Goal: Information Seeking & Learning: Learn about a topic

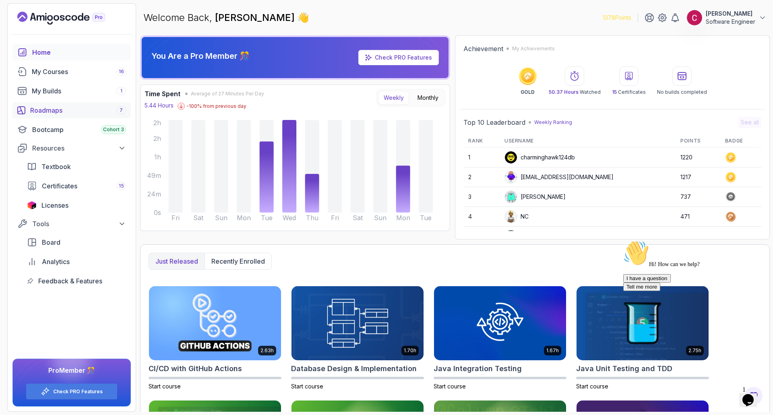
click at [69, 108] on div "Roadmaps 7" at bounding box center [78, 110] width 96 height 10
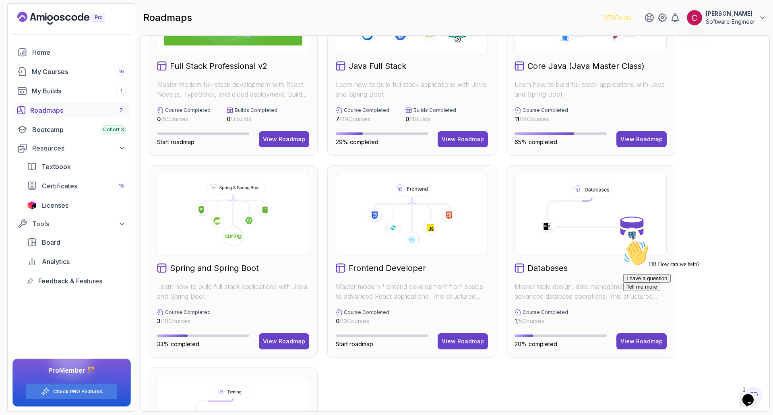
scroll to position [201, 0]
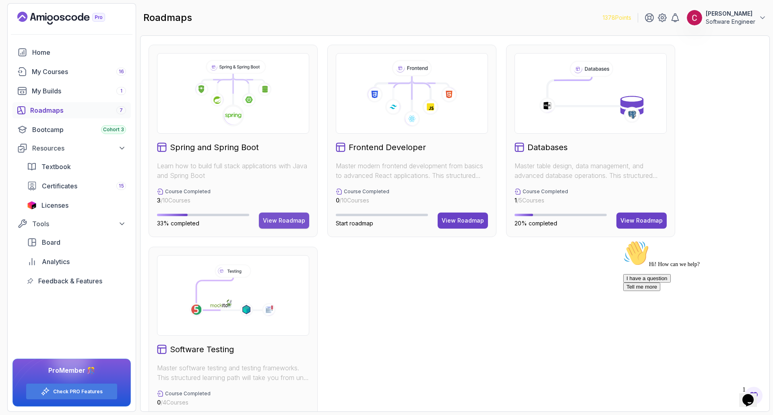
click at [286, 221] on div "View Roadmap" at bounding box center [284, 221] width 42 height 8
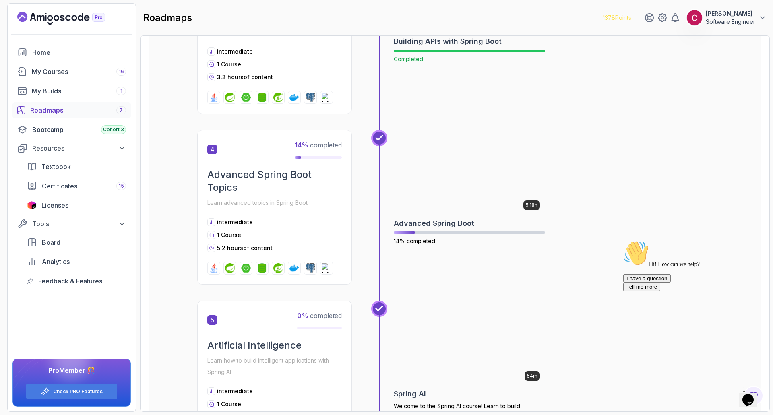
scroll to position [692, 0]
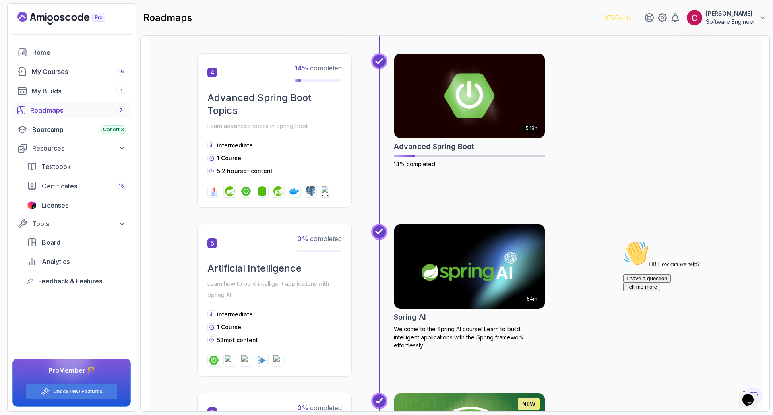
click at [641, 179] on div "5.18h Advanced Spring Boot 14% completed" at bounding box center [553, 130] width 319 height 155
click at [468, 98] on img at bounding box center [470, 96] width 158 height 89
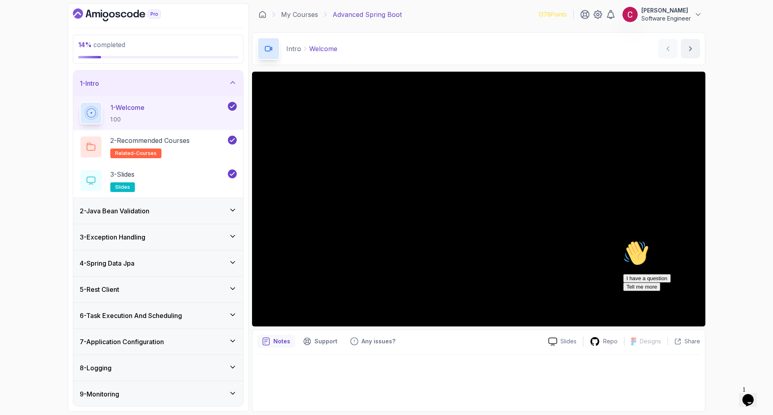
click at [134, 235] on h3 "3 - Exception Handling" at bounding box center [113, 237] width 66 height 10
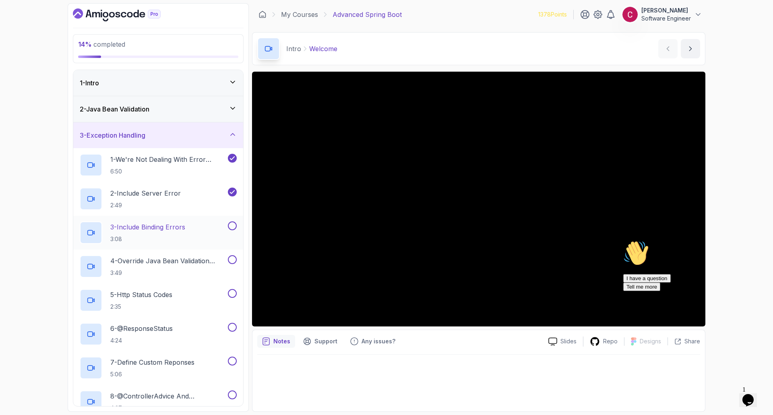
click at [155, 224] on p "3 - Include Binding Errors" at bounding box center [147, 227] width 75 height 10
click at [722, 143] on div "14 % completed 1 - Intro 2 - Java Bean Validation 3 - Exception Handling 1 - We…" at bounding box center [386, 207] width 773 height 415
click at [742, 106] on div "14 % completed 1 - Intro 2 - Java Bean Validation 3 - Exception Handling 1 - We…" at bounding box center [386, 207] width 773 height 415
click at [623, 240] on icon "Chat attention grabber" at bounding box center [623, 240] width 0 height 0
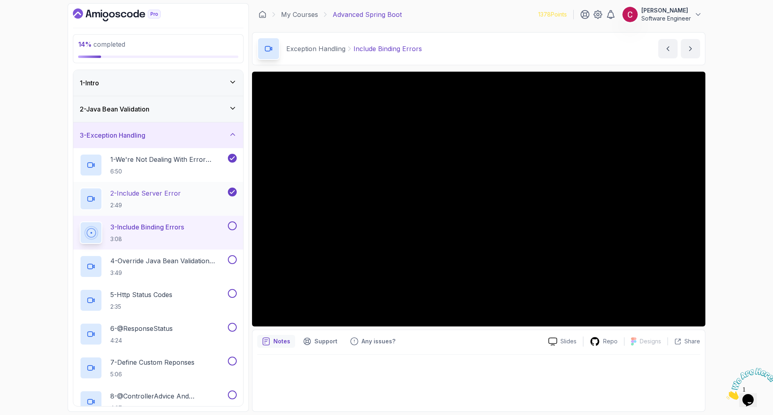
click at [177, 207] on p "2:49" at bounding box center [145, 205] width 70 height 8
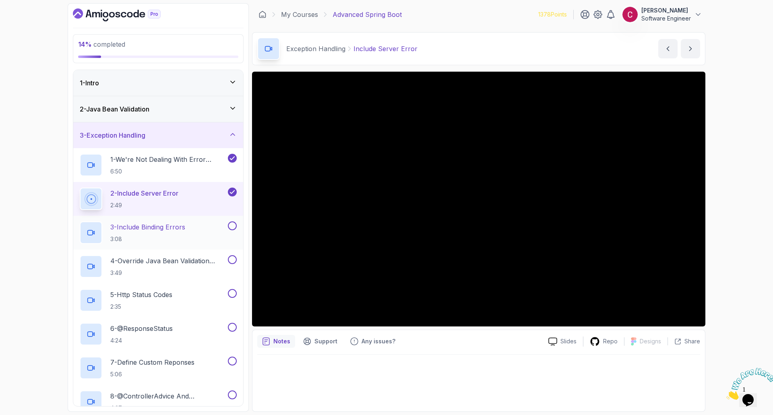
click at [154, 234] on h2 "3 - Include Binding Errors 3:08" at bounding box center [147, 232] width 75 height 21
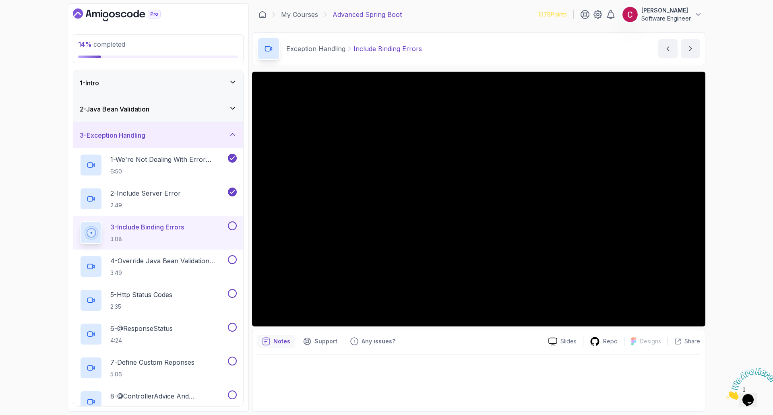
click at [232, 225] on button at bounding box center [232, 225] width 9 height 9
click at [197, 267] on h2 "4 - Override Java Bean Validation Messages 3:49" at bounding box center [168, 266] width 116 height 21
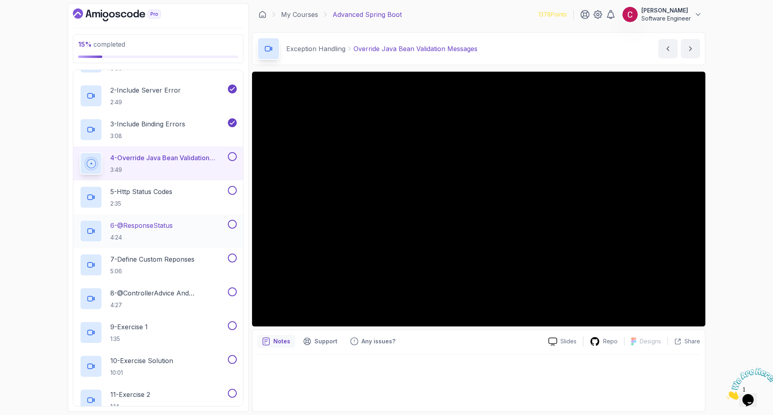
scroll to position [81, 0]
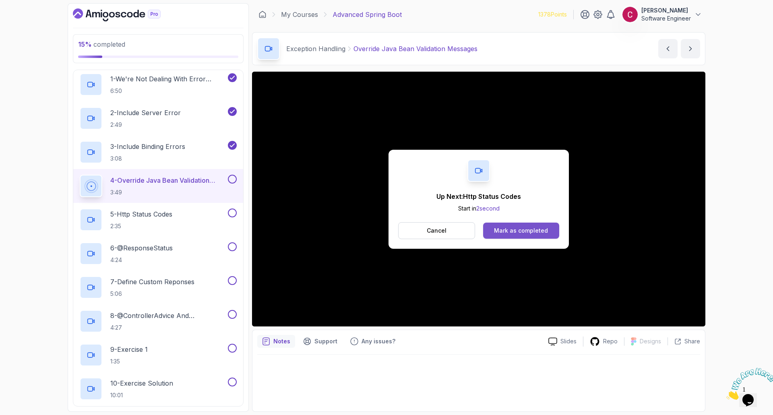
click at [529, 231] on div "Mark as completed" at bounding box center [521, 231] width 54 height 8
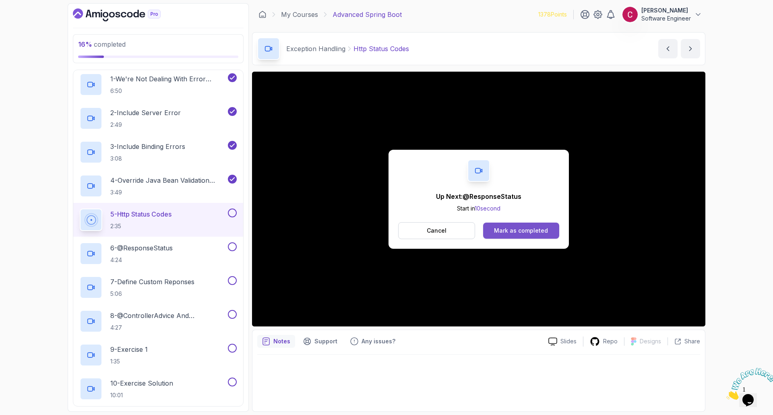
click at [517, 230] on div "Mark as completed" at bounding box center [521, 231] width 54 height 8
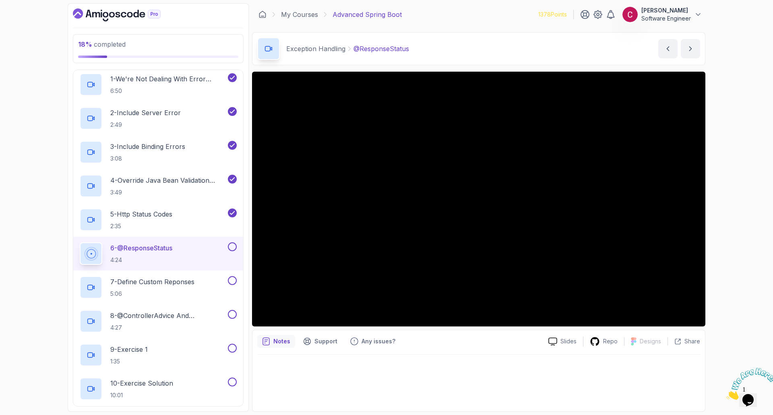
drag, startPoint x: 766, startPoint y: 366, endPoint x: 1476, endPoint y: 706, distance: 787.3
click at [726, 394] on icon "Close" at bounding box center [726, 397] width 0 height 7
click at [744, 320] on div "18 % completed 1 - Intro 2 - Java Bean Validation 3 - Exception Handling 1 - We…" at bounding box center [386, 207] width 773 height 415
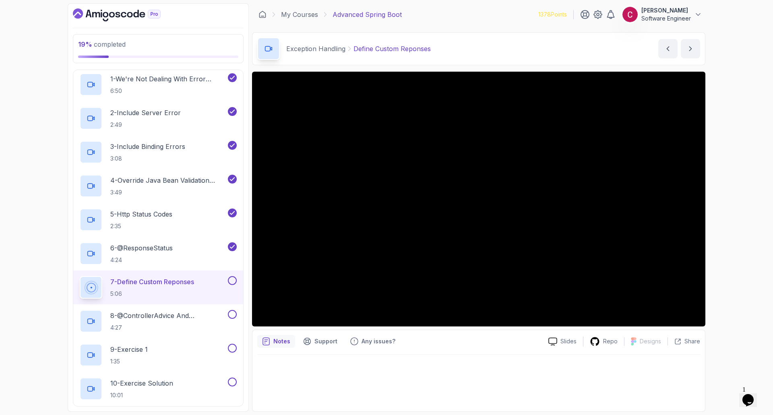
click at [35, 208] on div "19 % completed 1 - Intro 2 - Java Bean Validation 3 - Exception Handling 1 - We…" at bounding box center [386, 207] width 773 height 415
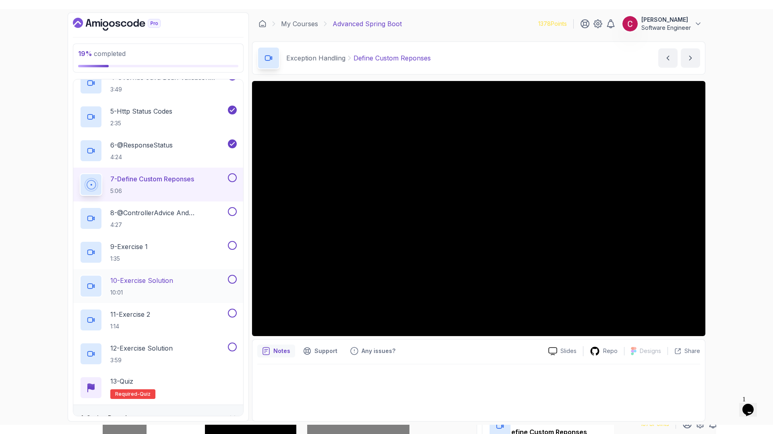
scroll to position [242, 0]
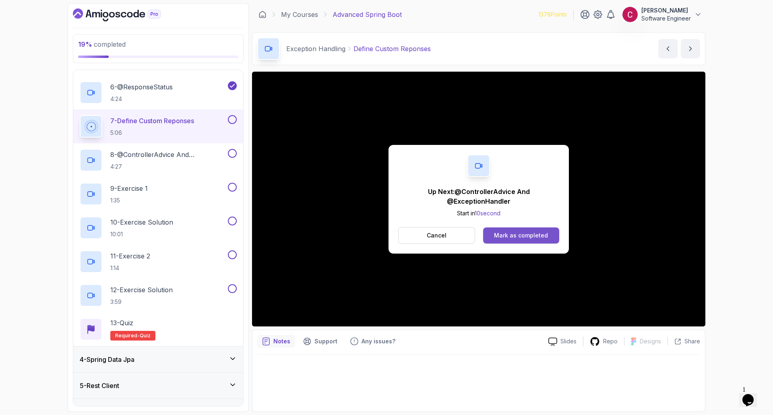
click at [528, 234] on div "Mark as completed" at bounding box center [521, 235] width 54 height 8
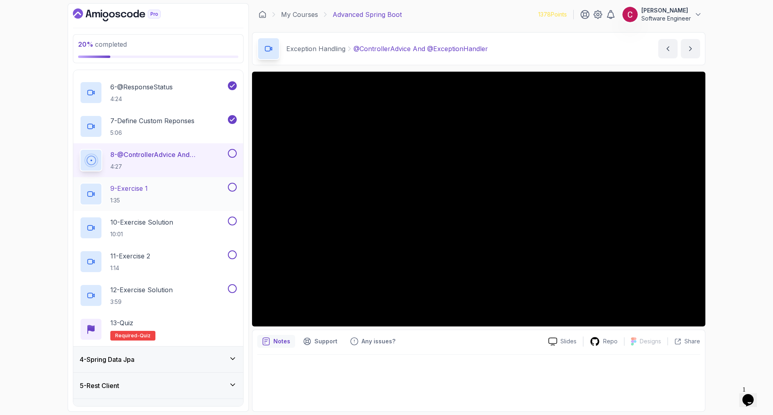
click at [144, 198] on p "1:35" at bounding box center [128, 200] width 37 height 8
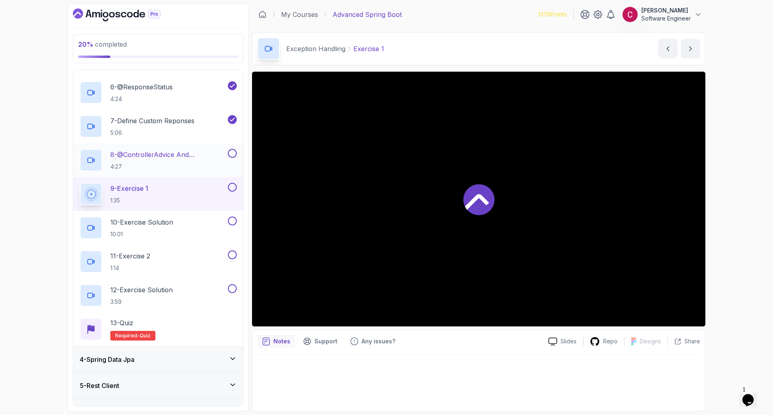
click at [238, 151] on div "8 - @ControllerAdvice And @ExceptionHandler 4:27" at bounding box center [158, 160] width 170 height 34
click at [232, 153] on button at bounding box center [232, 153] width 9 height 9
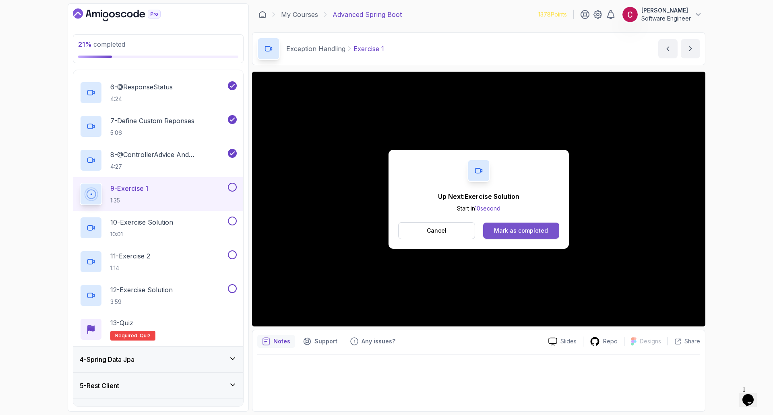
click at [530, 229] on div "Mark as completed" at bounding box center [521, 231] width 54 height 8
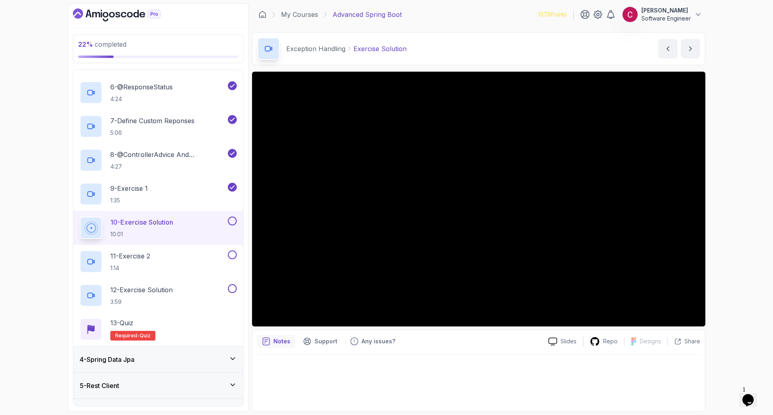
scroll to position [242, 0]
click at [45, 160] on div "22 % completed 1 - Intro 2 - Java Bean Validation 3 - Exception Handling 1 - We…" at bounding box center [386, 207] width 773 height 415
